Goal: Task Accomplishment & Management: Complete application form

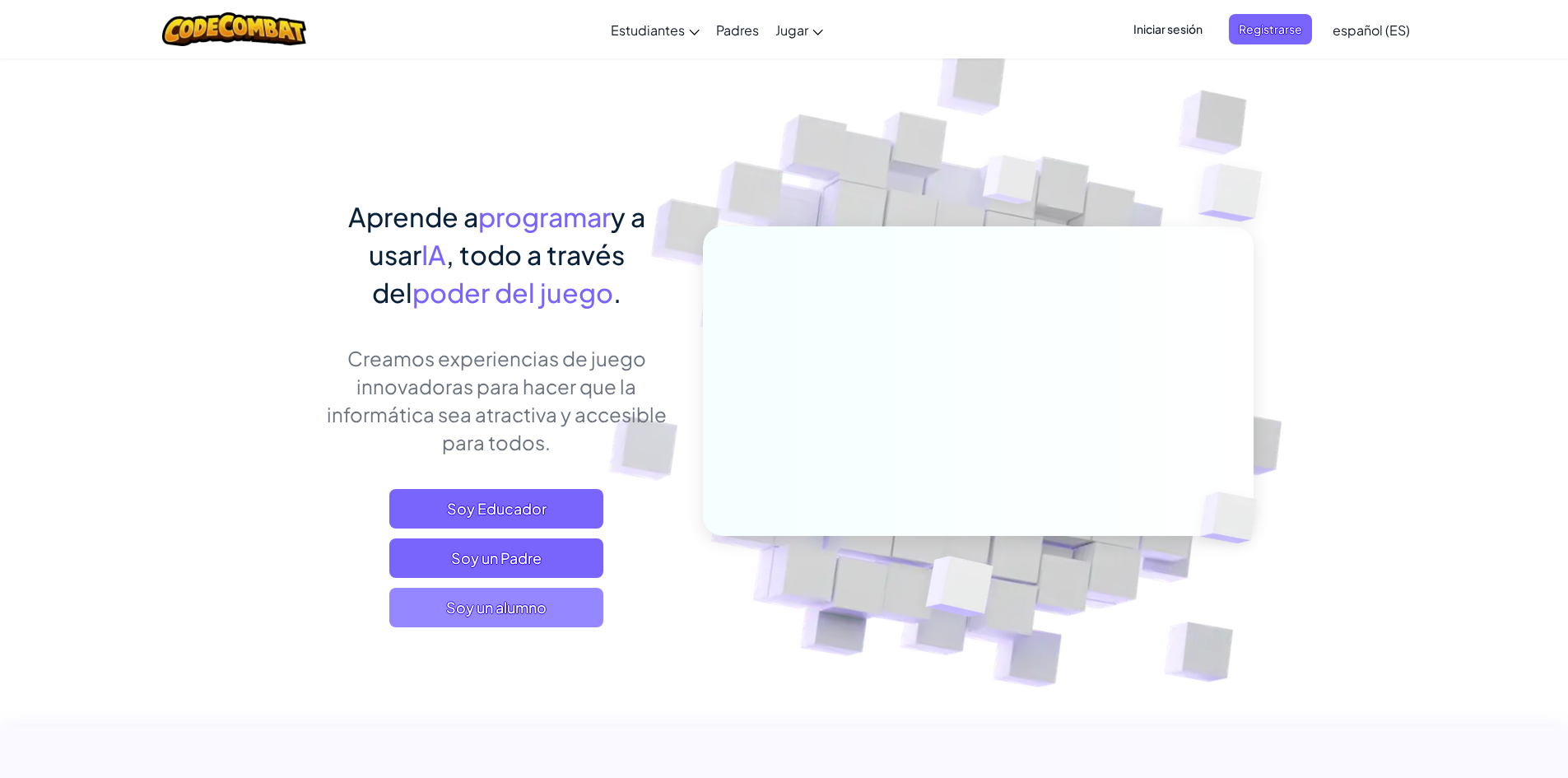
click at [495, 622] on span "Soy un alumno" at bounding box center [496, 607] width 214 height 40
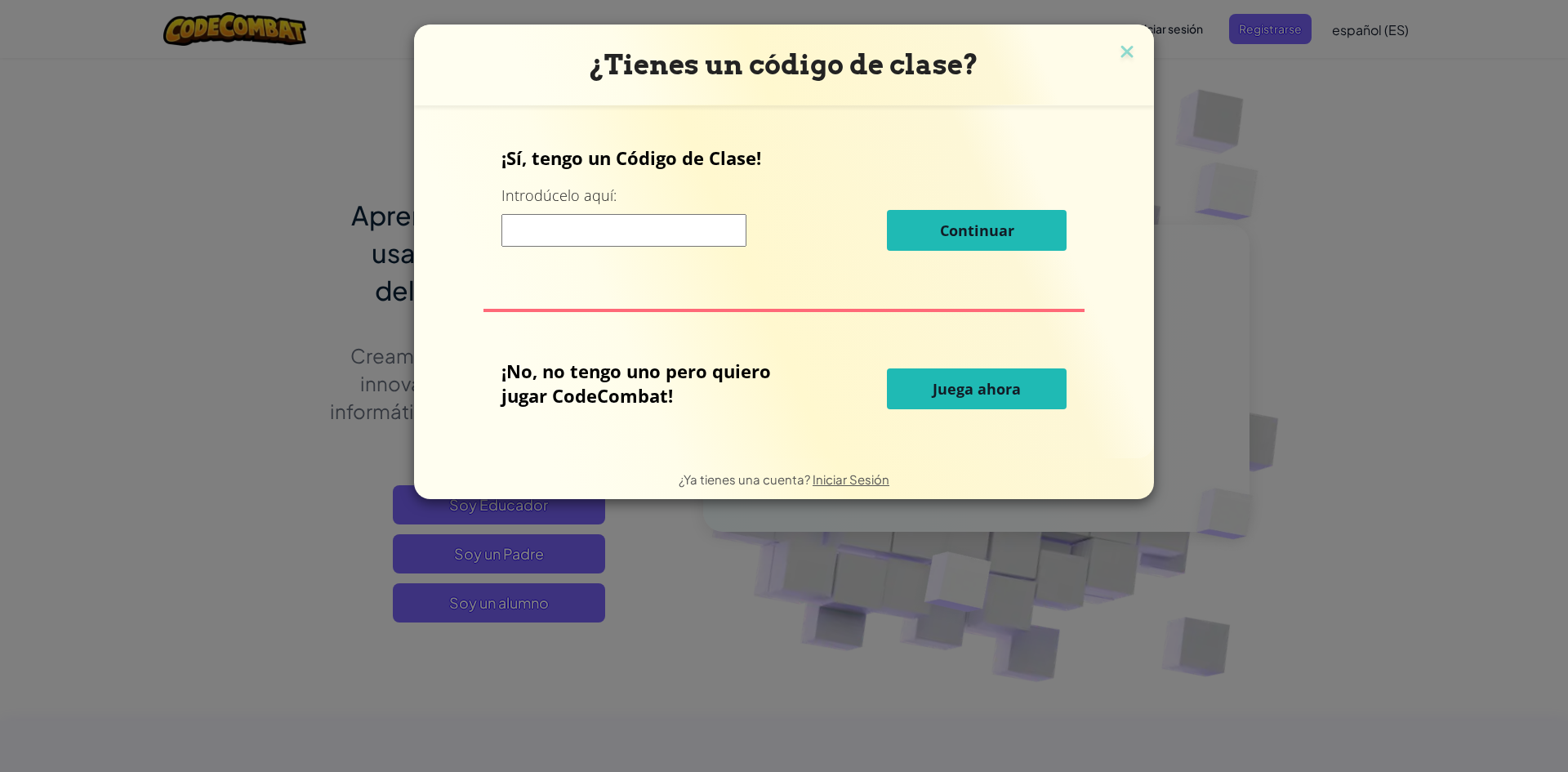
click at [636, 236] on input at bounding box center [623, 230] width 245 height 33
paste input "AngryBeanBoat"
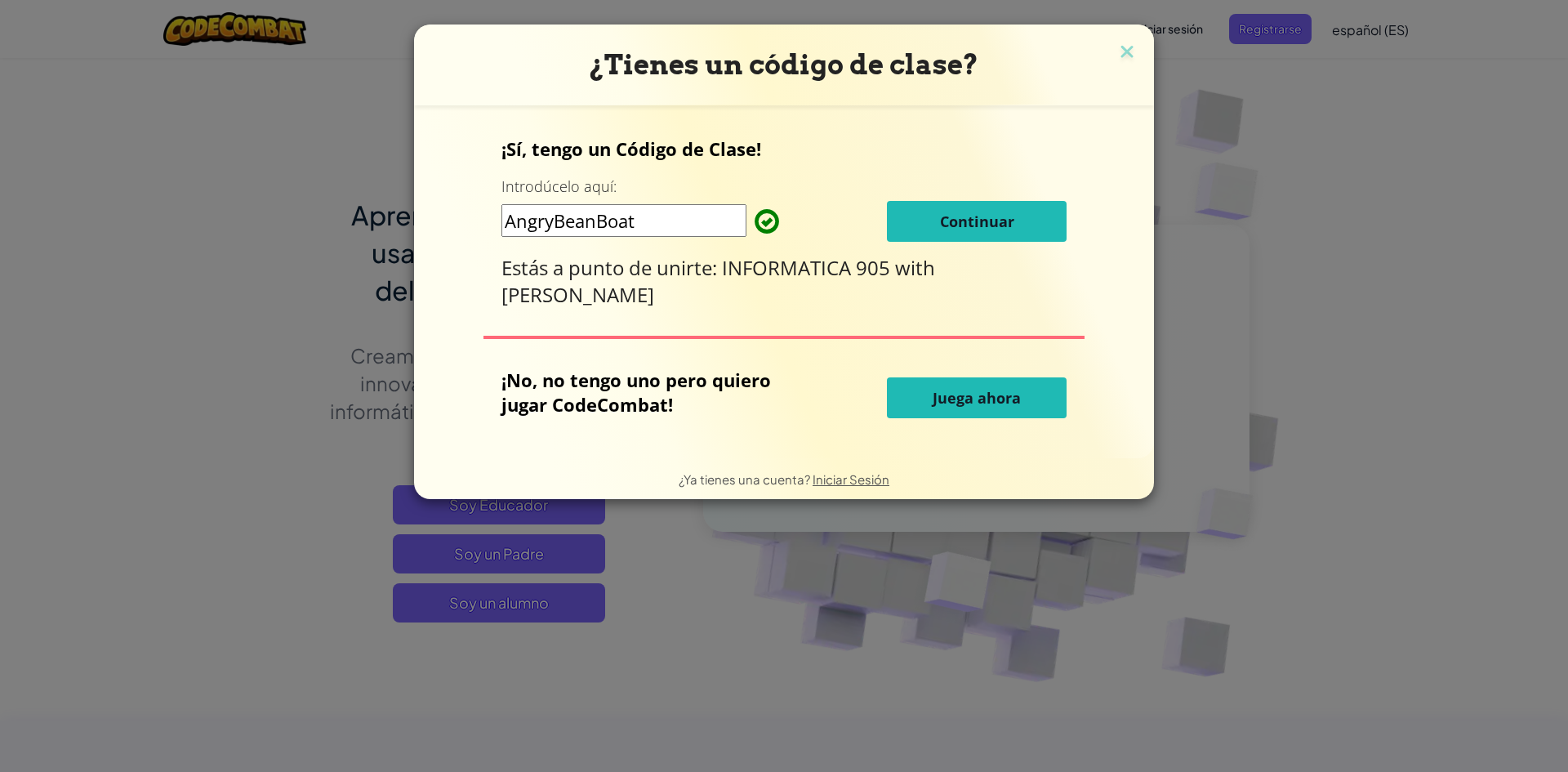
type input "AngryBeanBoat"
click at [951, 211] on span "Continuar" at bounding box center [976, 220] width 74 height 19
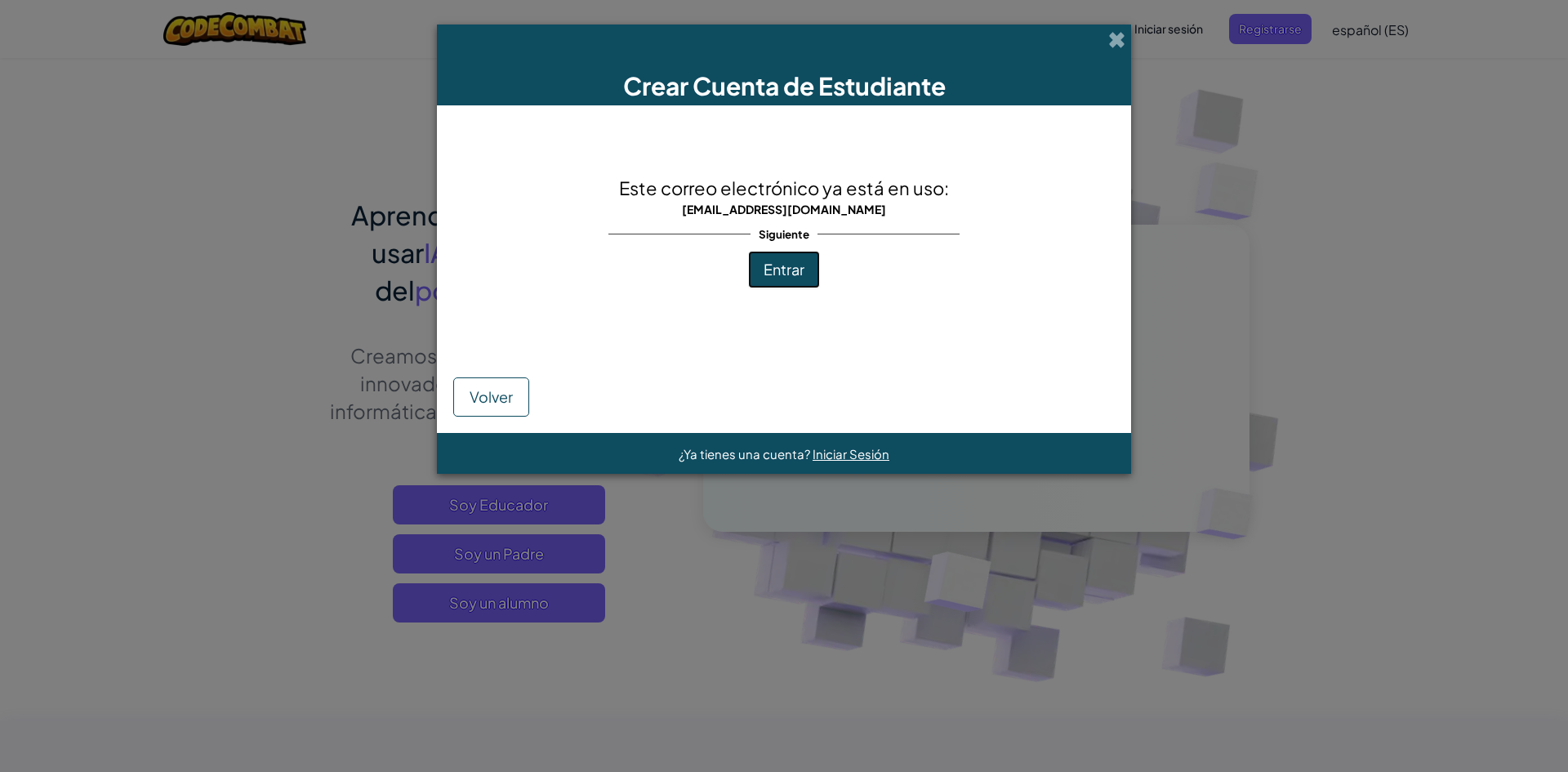
click at [810, 253] on button "Entrar" at bounding box center [784, 269] width 72 height 38
